Goal: Navigation & Orientation: Find specific page/section

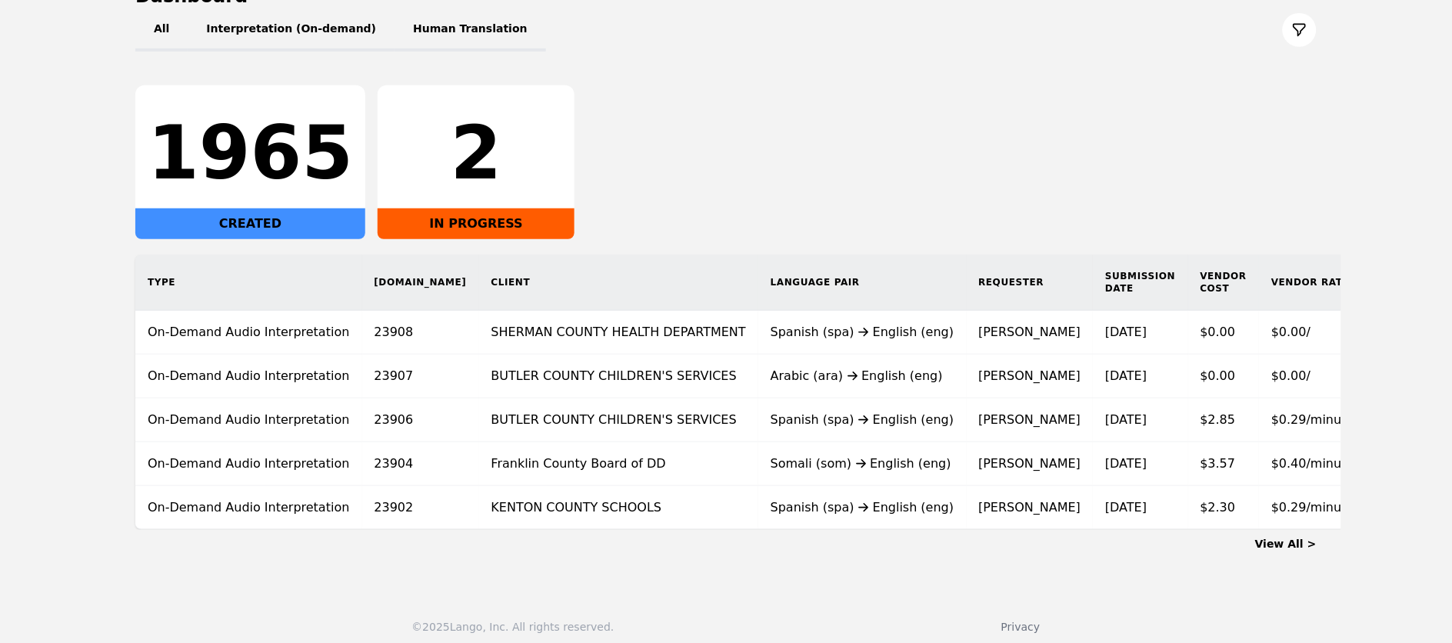
scroll to position [188, 0]
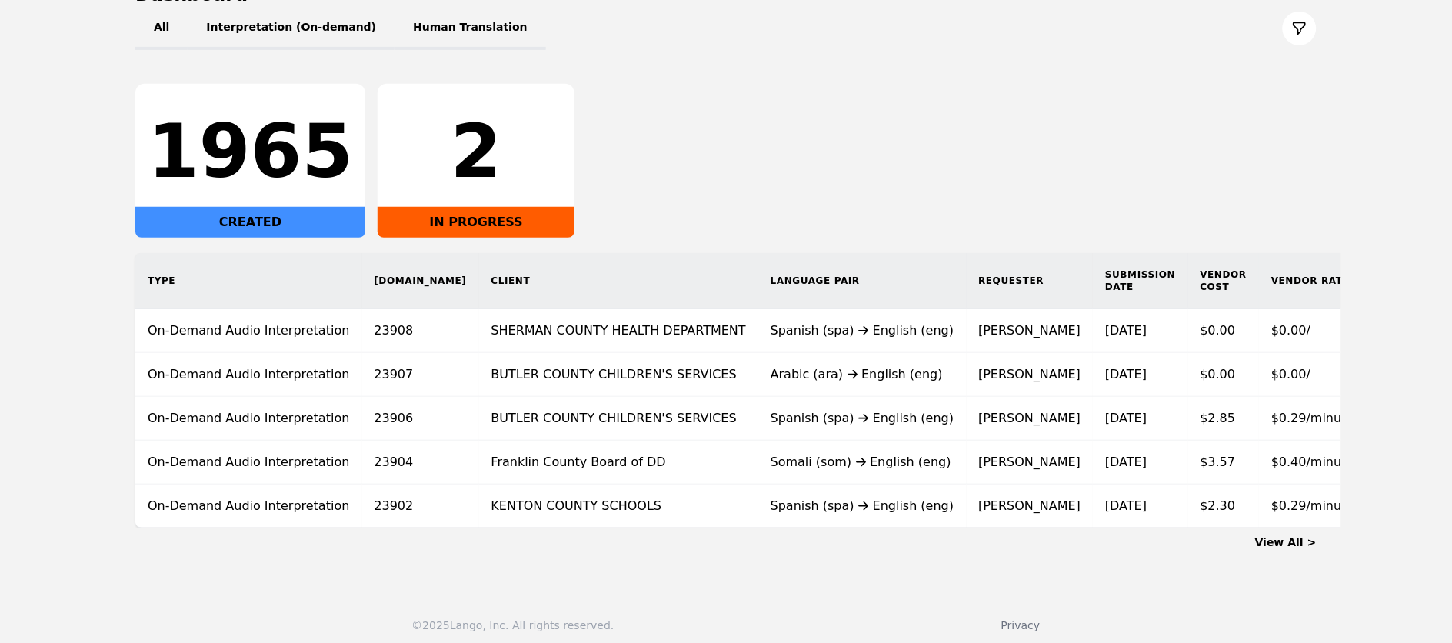
click at [1292, 548] on link "View All >" at bounding box center [1286, 542] width 62 height 12
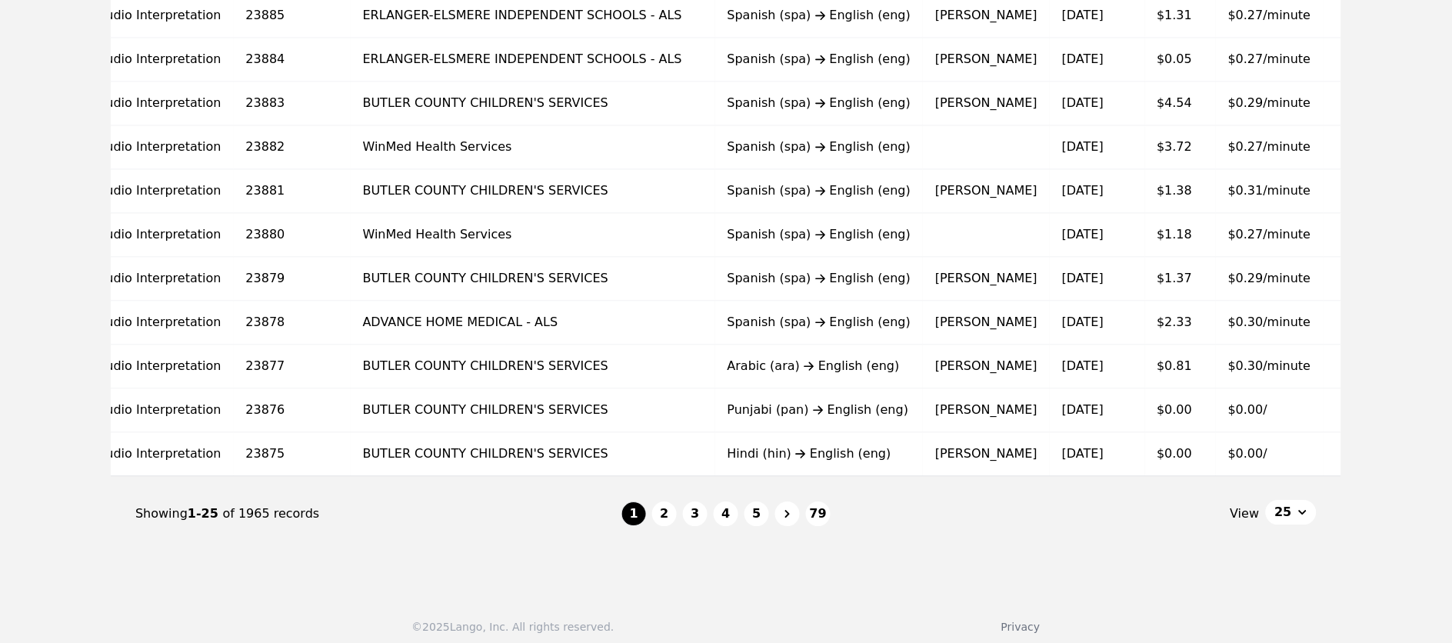
scroll to position [954, 0]
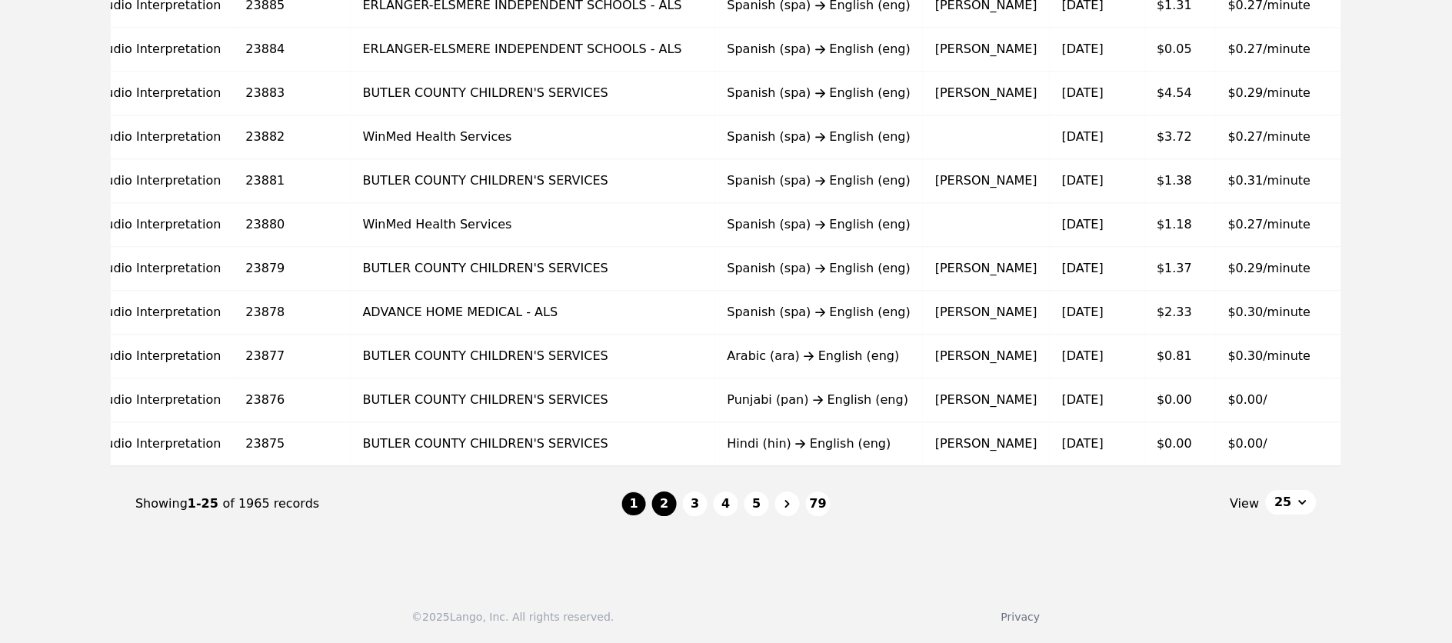
click at [666, 502] on button "2" at bounding box center [664, 503] width 25 height 25
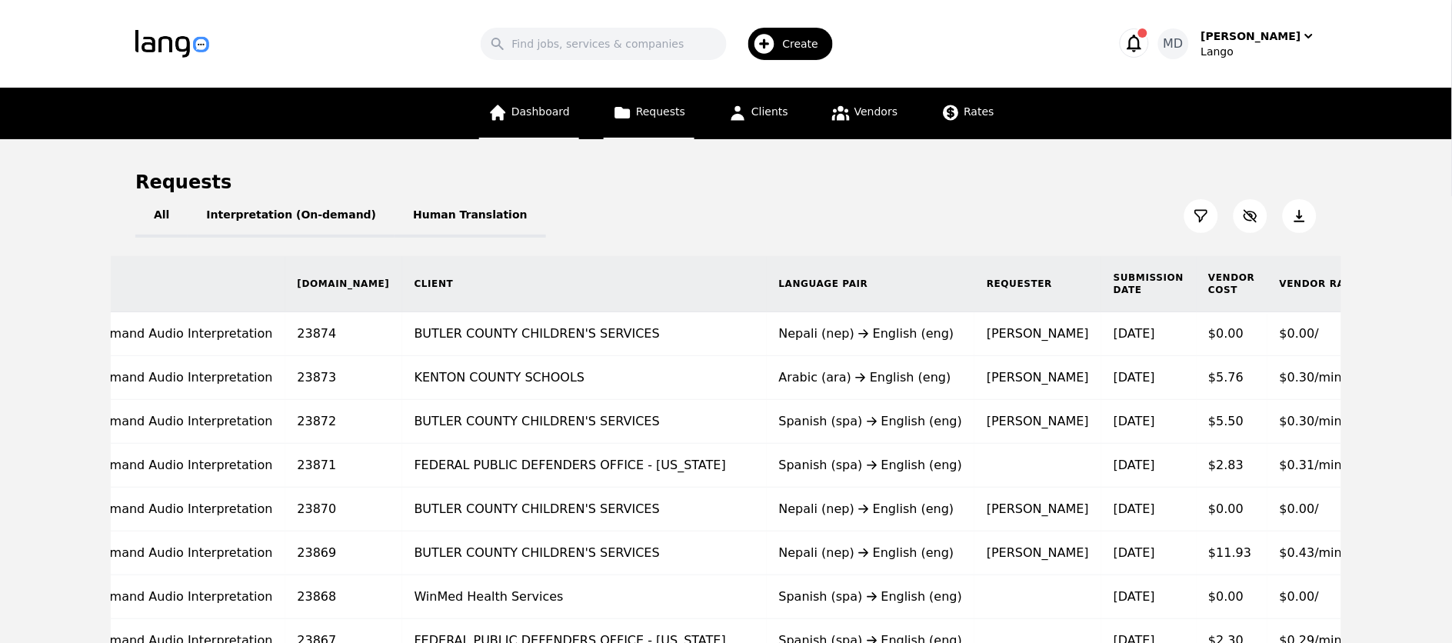
click at [498, 133] on link "Dashboard" at bounding box center [529, 114] width 100 height 52
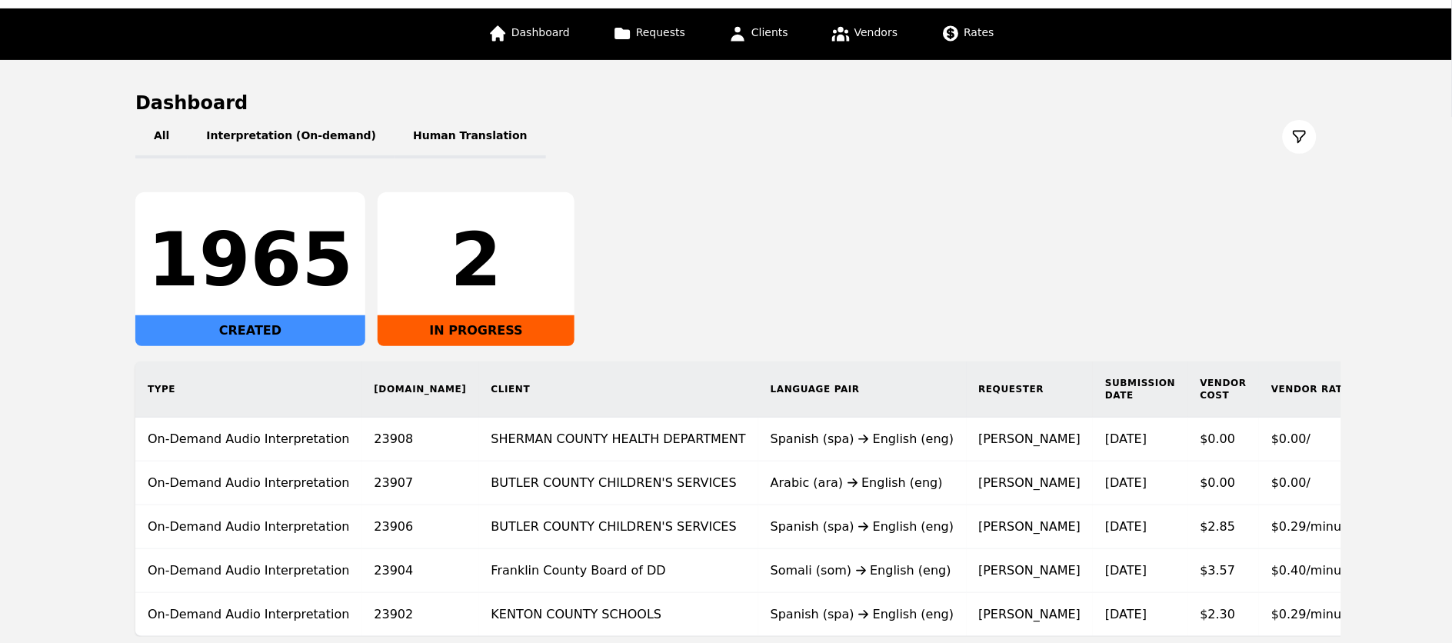
scroll to position [208, 0]
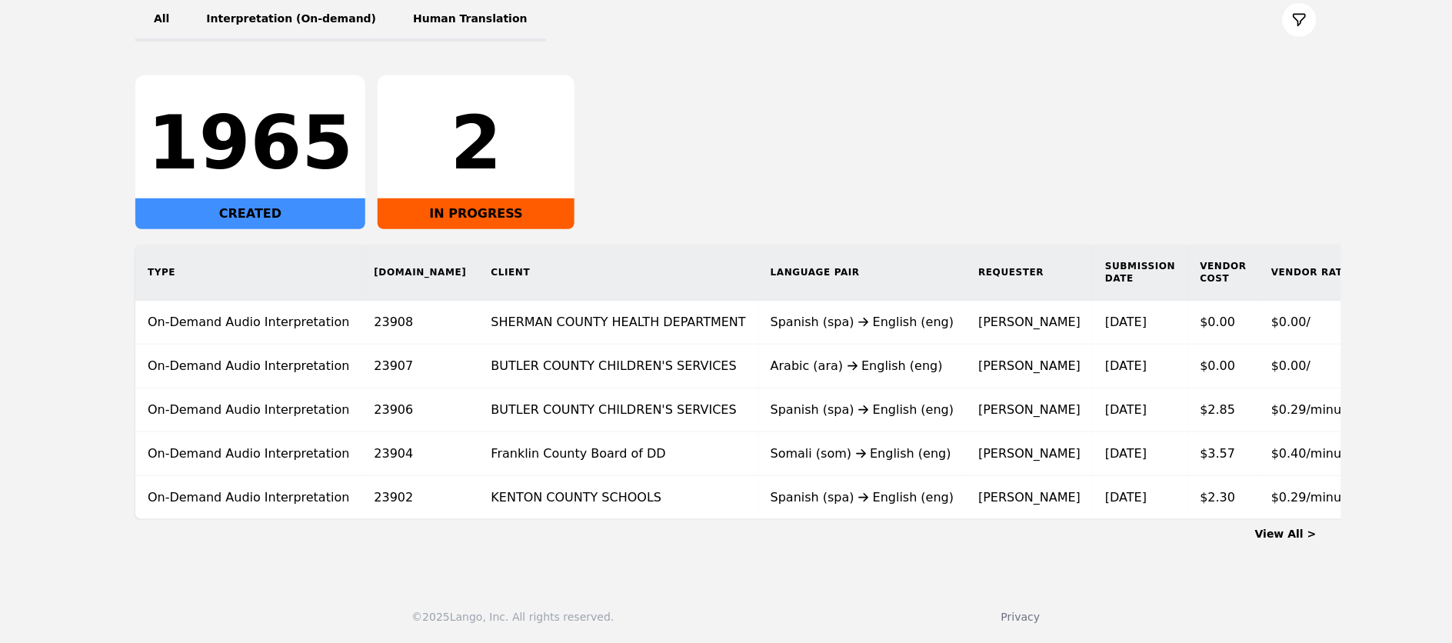
click at [1271, 534] on link "View All >" at bounding box center [1286, 534] width 62 height 12
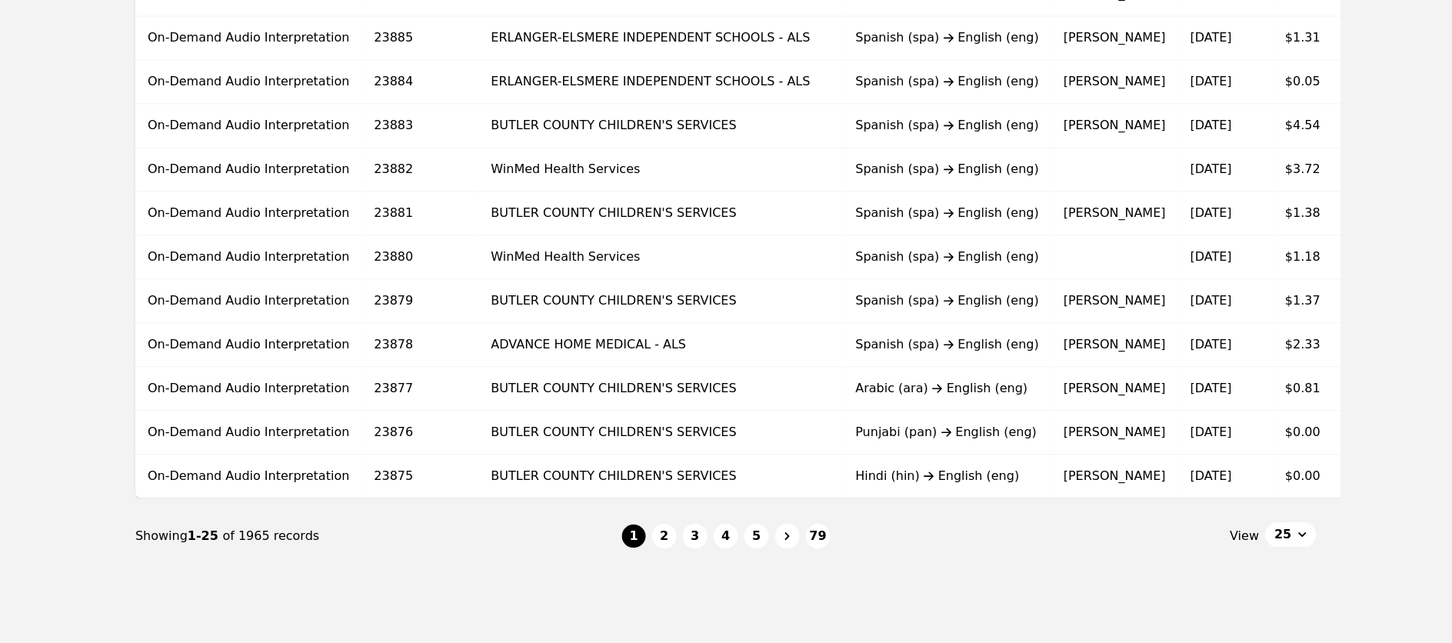
scroll to position [914, 0]
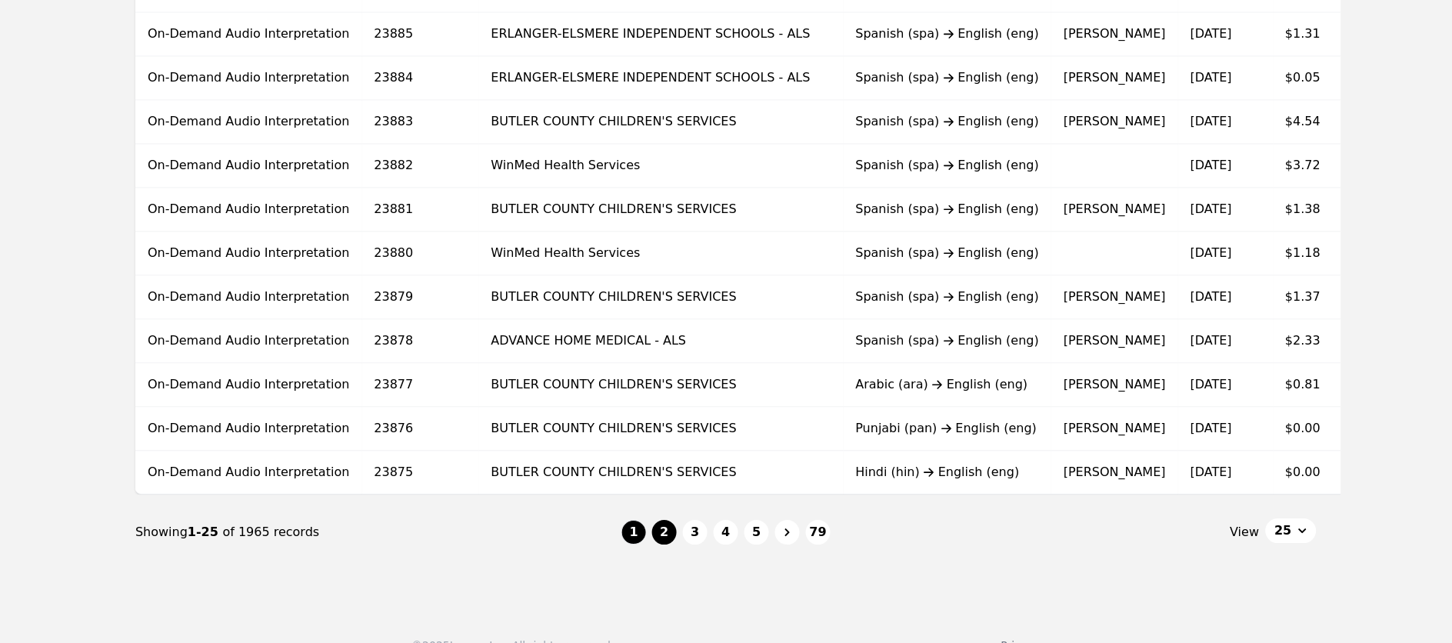
click at [664, 541] on button "2" at bounding box center [664, 532] width 25 height 25
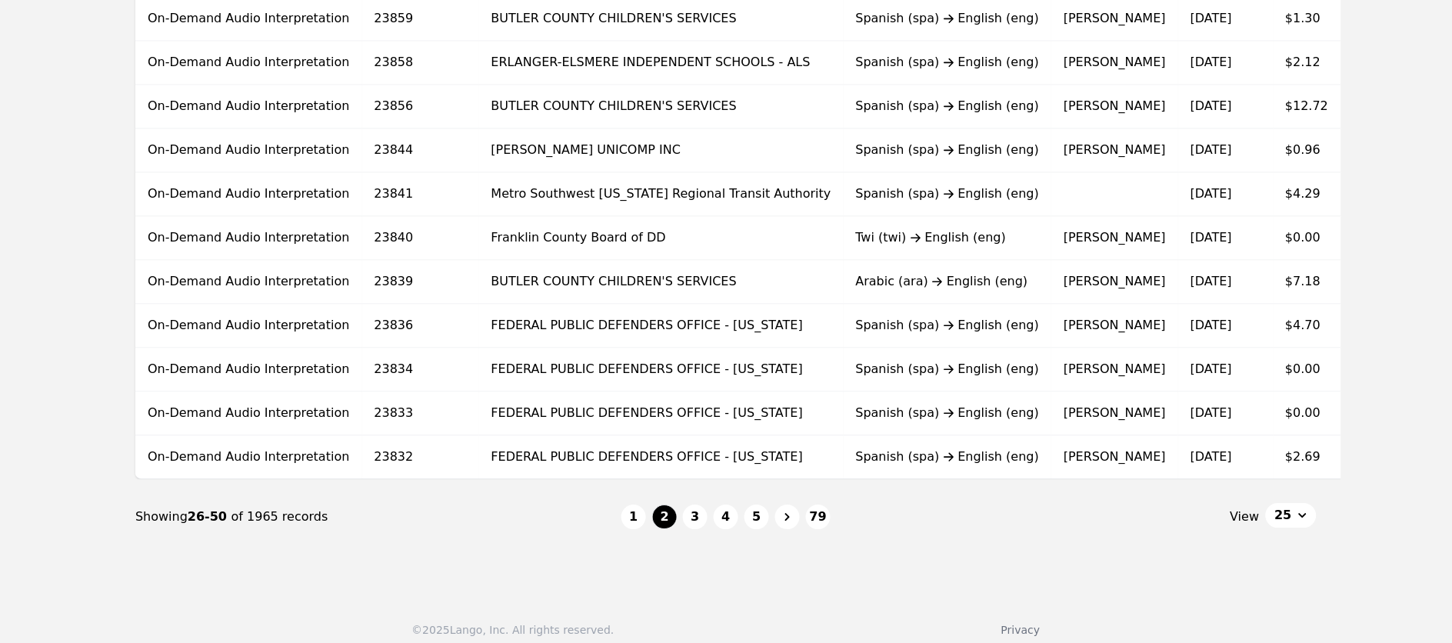
scroll to position [954, 0]
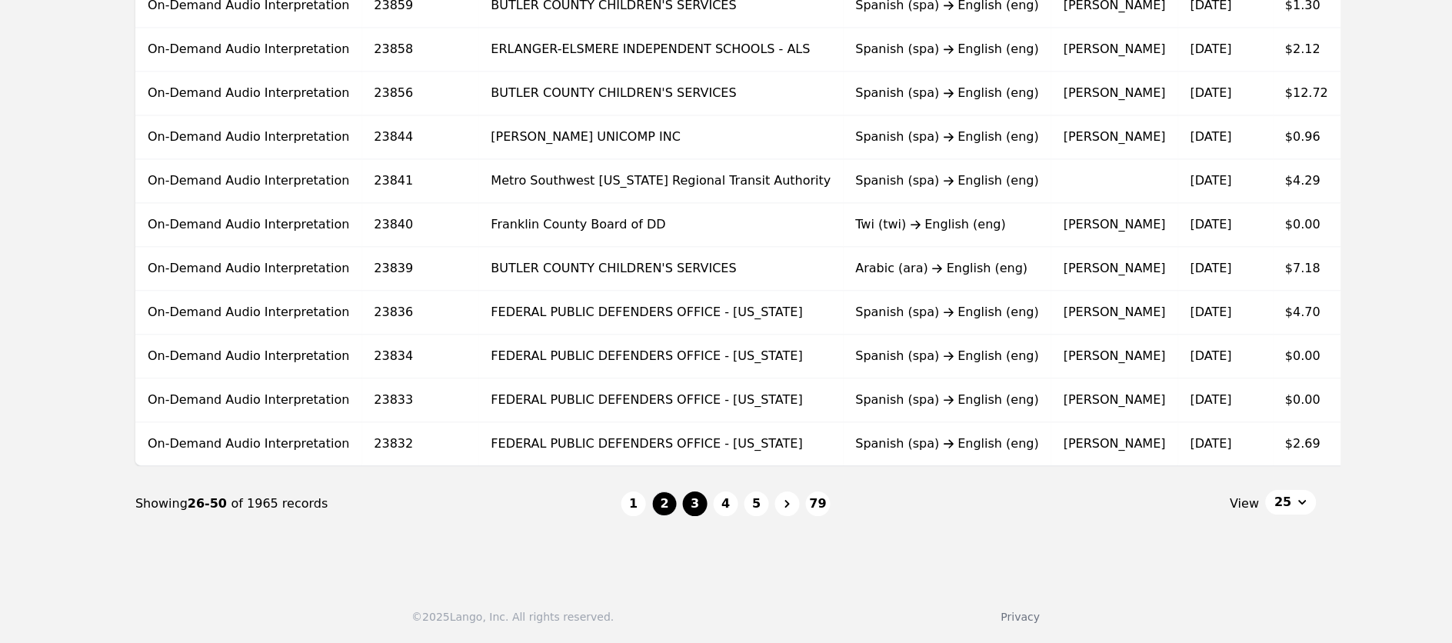
click at [695, 502] on button "3" at bounding box center [695, 503] width 25 height 25
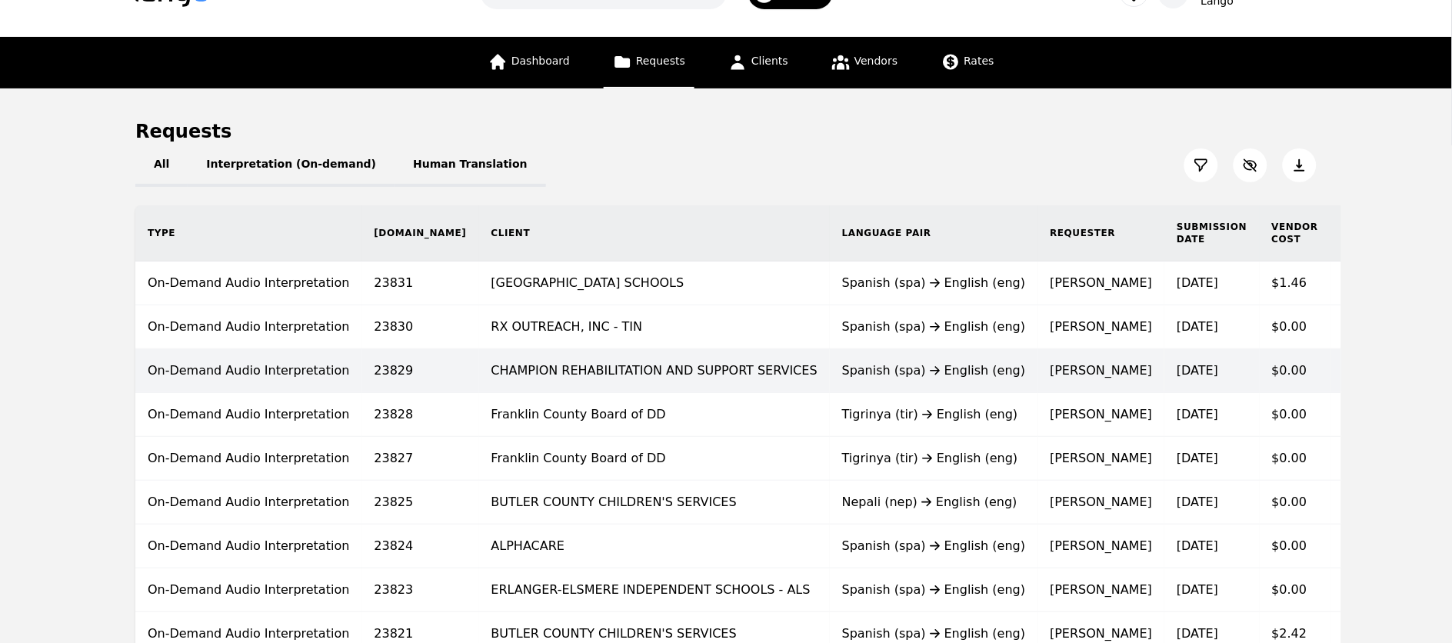
scroll to position [52, 0]
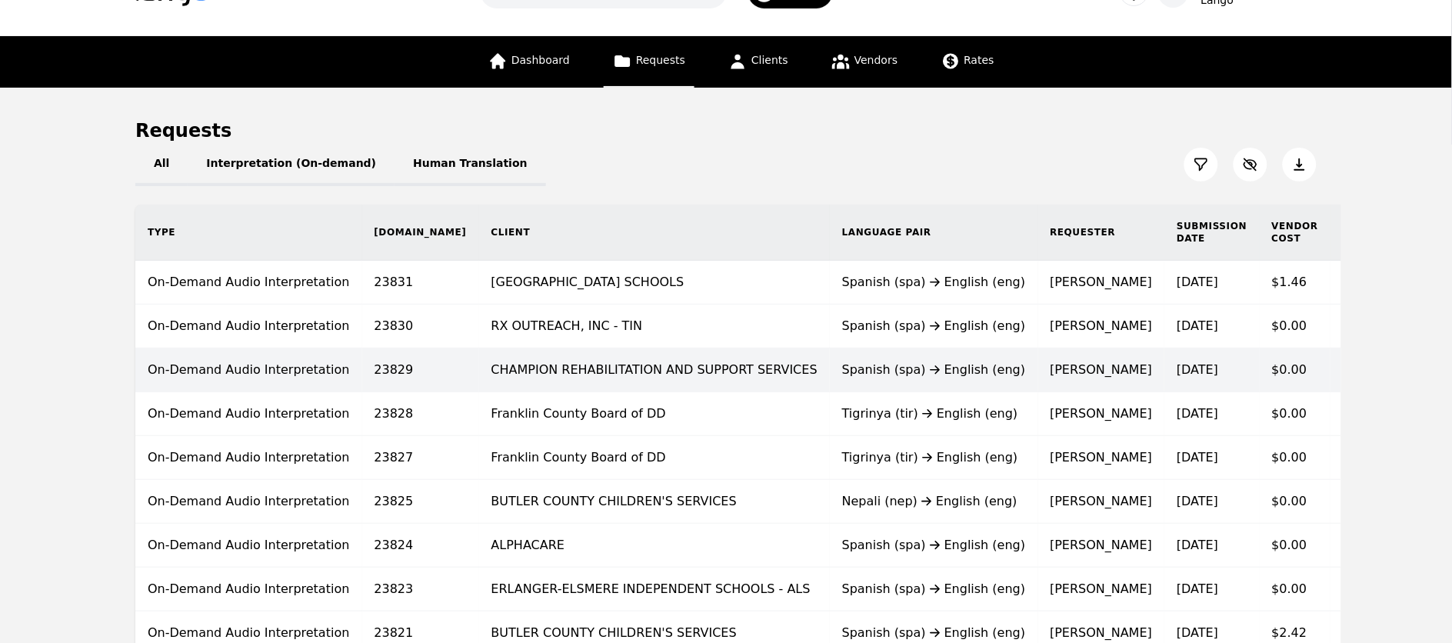
scroll to position [954, 0]
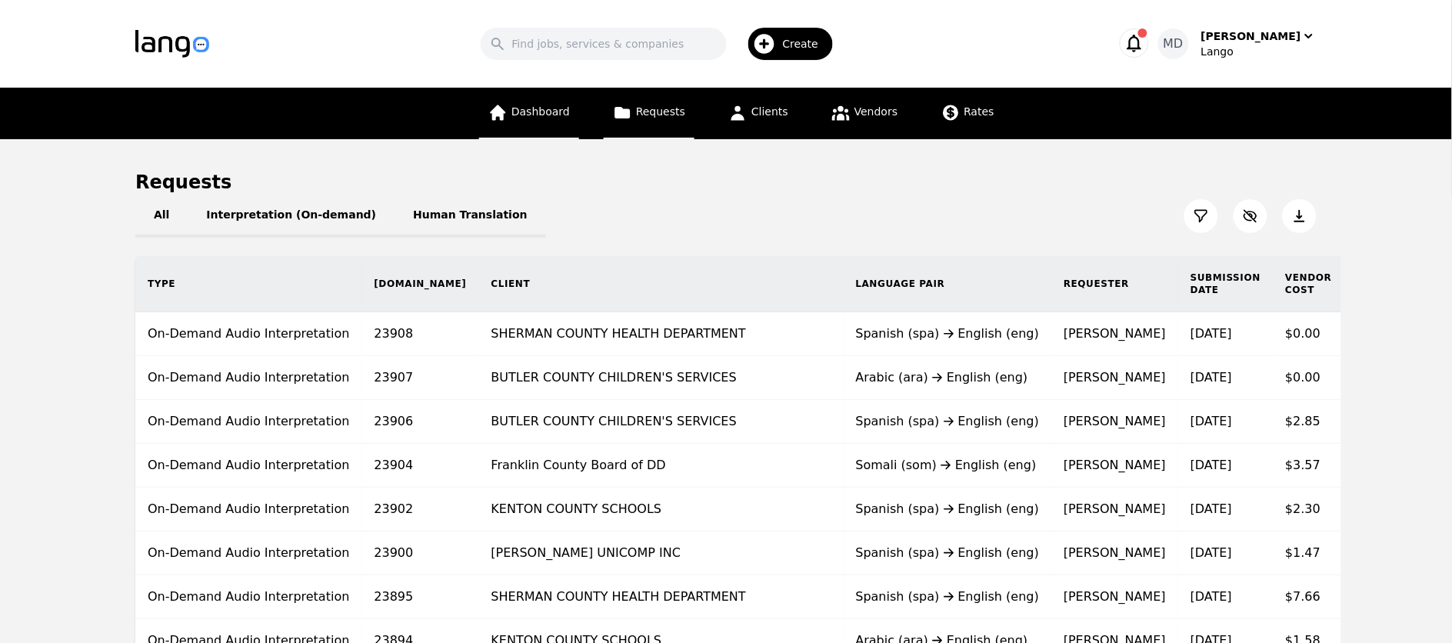
click at [545, 107] on span "Dashboard" at bounding box center [540, 111] width 58 height 12
